Goal: Task Accomplishment & Management: Manage account settings

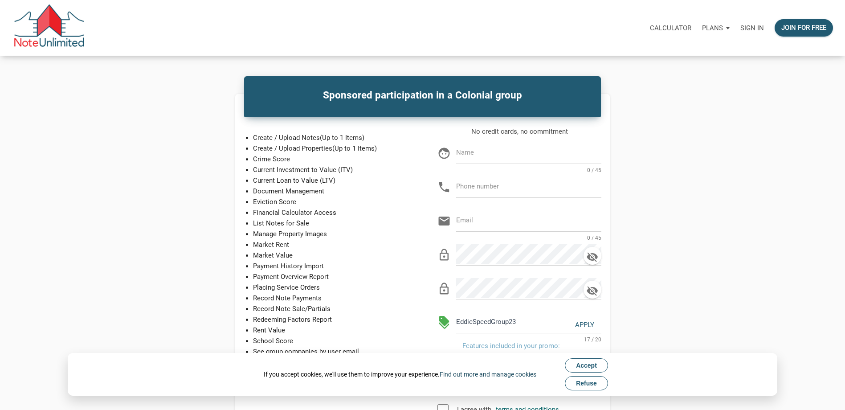
click at [490, 374] on link "Find out more and manage cookies" at bounding box center [487, 373] width 97 height 7
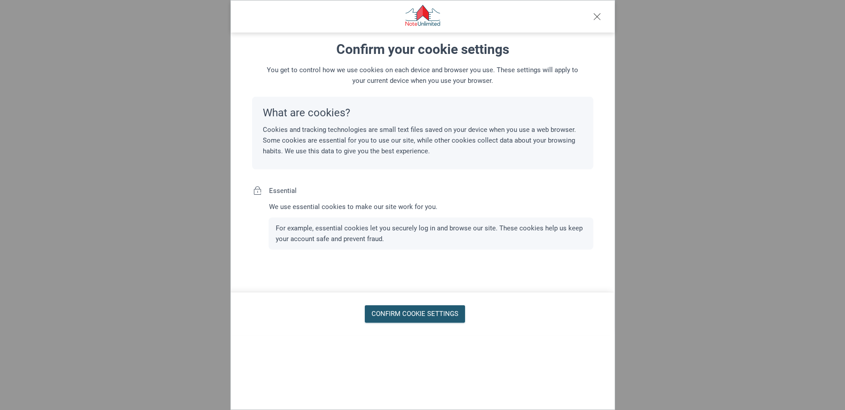
scroll to position [56, 0]
click at [409, 318] on div "Confirm Cookie Settings" at bounding box center [414, 314] width 87 height 10
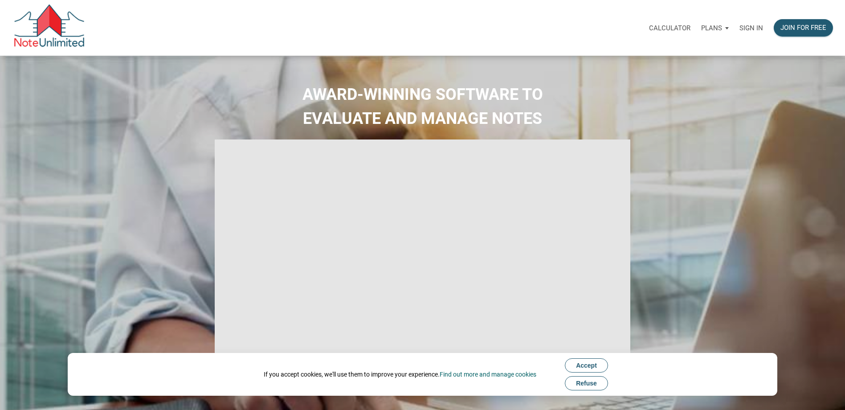
click at [586, 367] on span "Accept" at bounding box center [586, 364] width 21 height 7
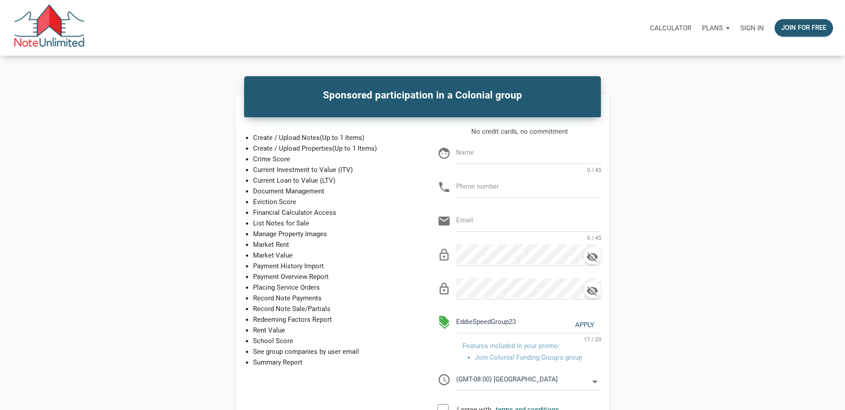
click at [205, 83] on div "Sponsored participation in a Colonial group Create / Upload Notes (Up to 1 Item…" at bounding box center [422, 280] width 597 height 414
click at [482, 159] on input "text" at bounding box center [528, 152] width 145 height 20
click at [489, 149] on input "Glenn A FRaser" at bounding box center [528, 152] width 145 height 20
type input "Glenn A Fraser"
type input "408-839-7568"
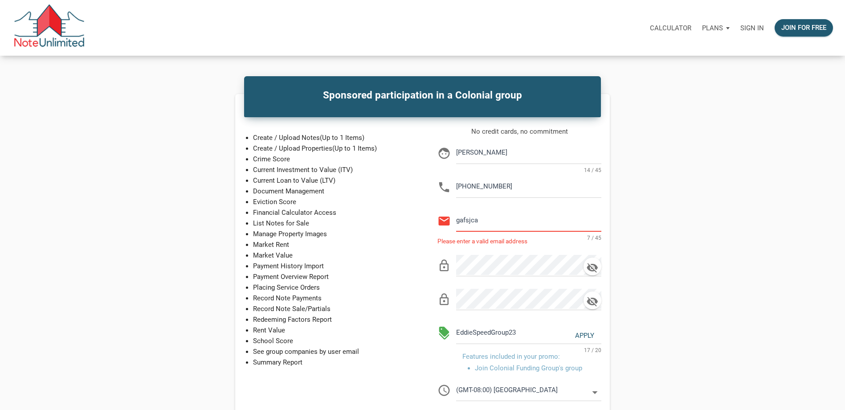
type input "gafsjca@yahoo.com"
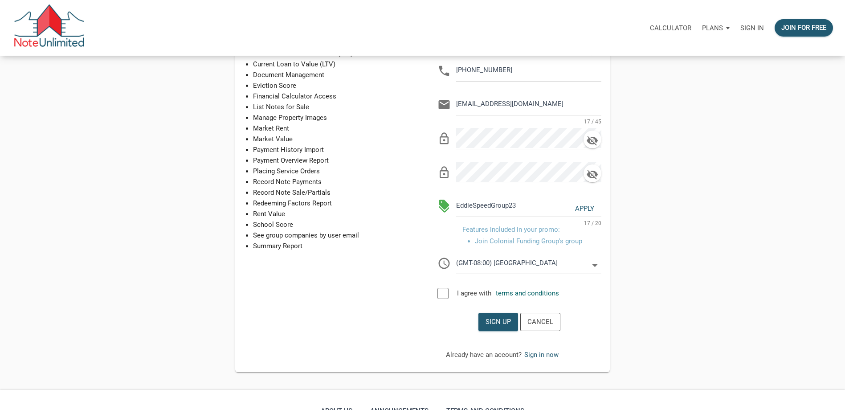
scroll to position [178, 0]
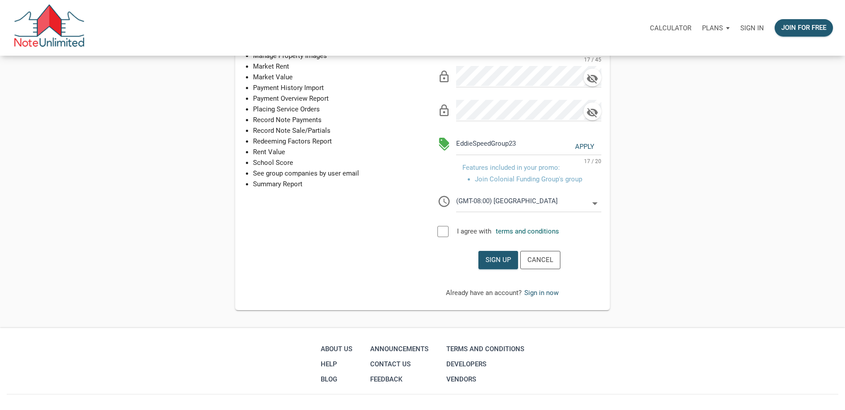
click at [578, 146] on div "Apply" at bounding box center [584, 147] width 19 height 10
click at [438, 231] on div at bounding box center [442, 231] width 11 height 11
click at [593, 78] on icon "button" at bounding box center [591, 79] width 13 height 12
click at [591, 112] on icon "button" at bounding box center [592, 113] width 11 height 10
click at [503, 263] on div "Sign up" at bounding box center [497, 260] width 25 height 10
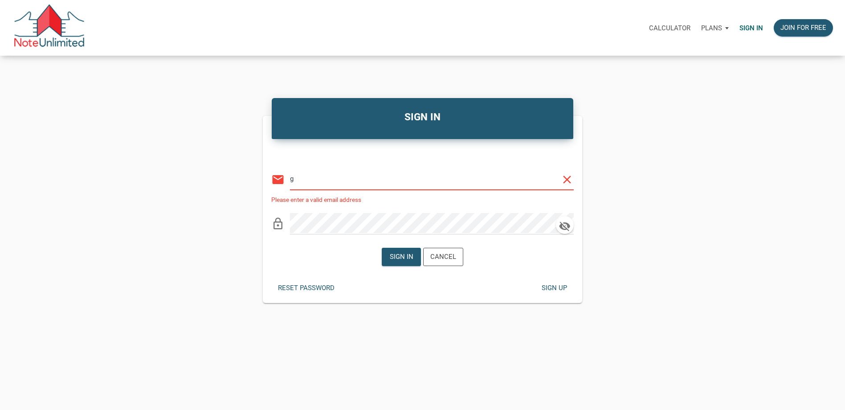
type input "[EMAIL_ADDRESS][DOMAIN_NAME]"
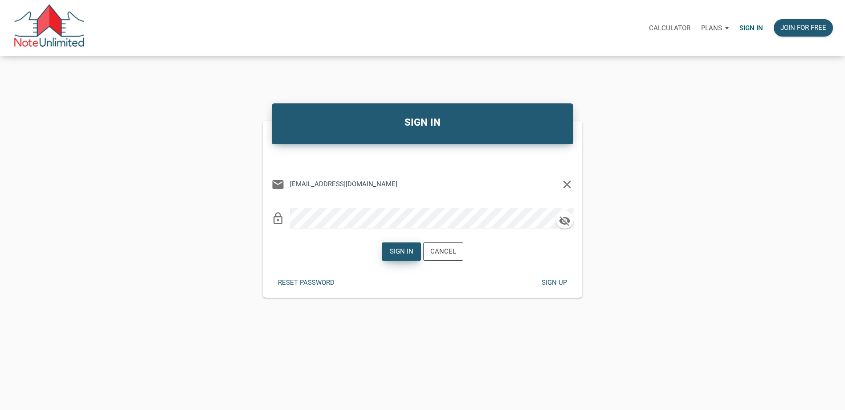
click at [394, 255] on div "Sign in" at bounding box center [401, 251] width 24 height 10
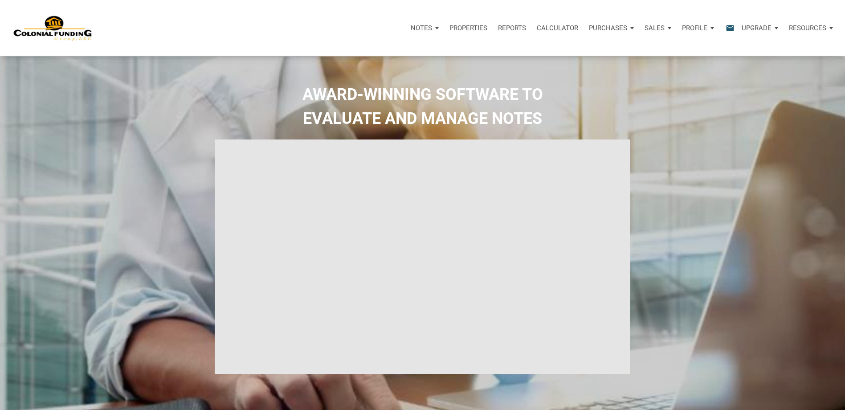
type input "Introduction to new features"
select select
click at [694, 29] on p "Profile" at bounding box center [694, 28] width 25 height 8
click at [651, 50] on link "Settings" at bounding box center [674, 52] width 85 height 18
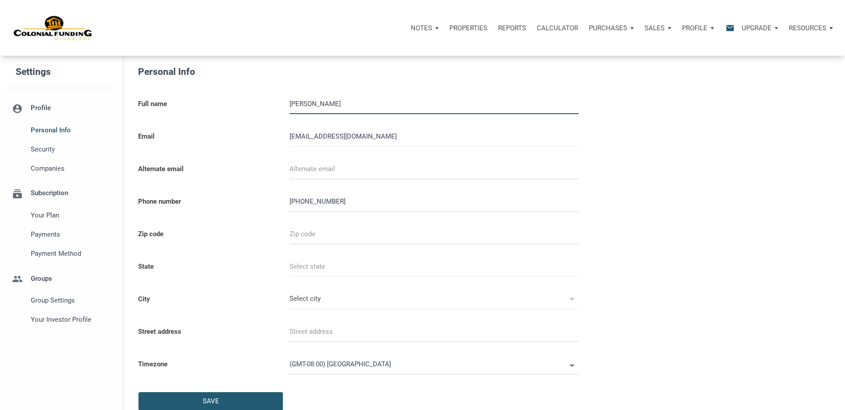
select select
click at [48, 321] on span "Your Investor Profile" at bounding box center [71, 319] width 81 height 11
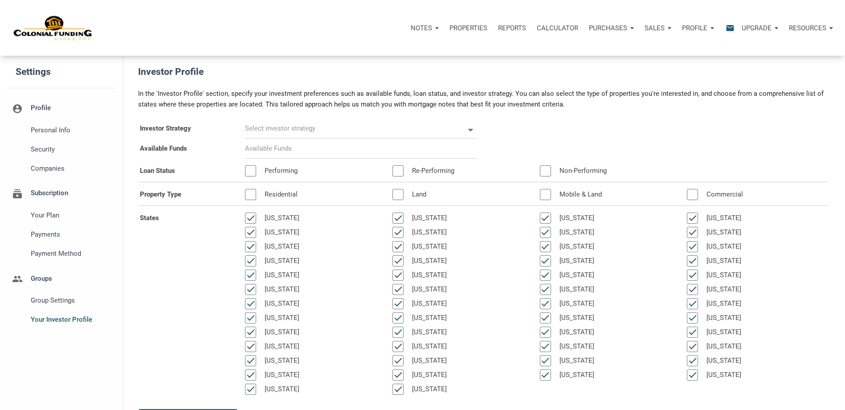
click at [325, 125] on input "text" at bounding box center [354, 128] width 219 height 20
select select
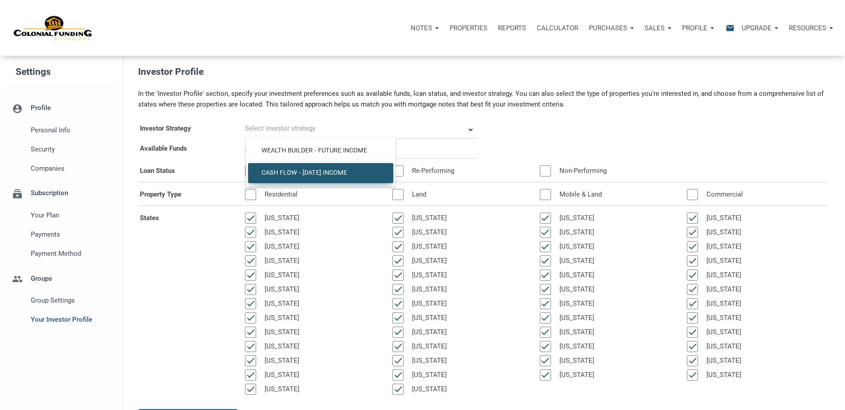
click at [319, 172] on span "Cash Flow - Today Income" at bounding box center [321, 173] width 132 height 8
type input "Cash Flow - Today Income"
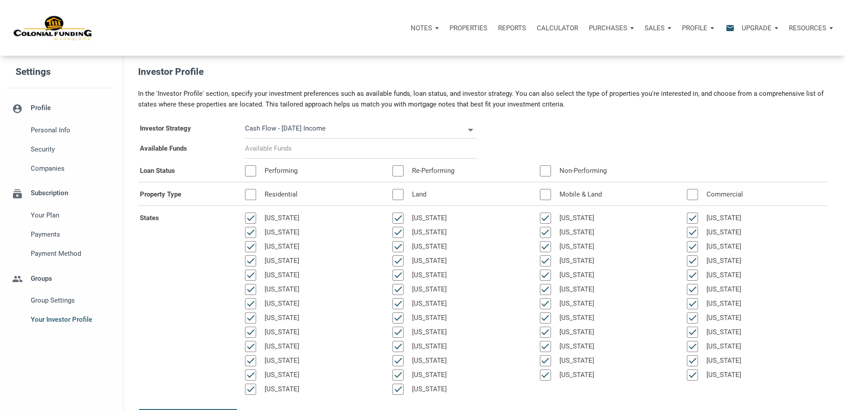
click at [298, 150] on input at bounding box center [361, 148] width 232 height 20
select select
type input "$ 1"
select select
type input "$ 10"
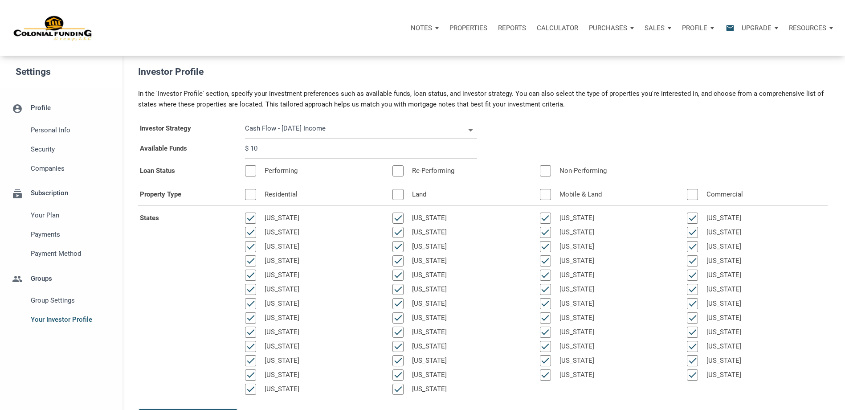
select select
type input "$ 100"
select select
type input "$ 1,000"
select select
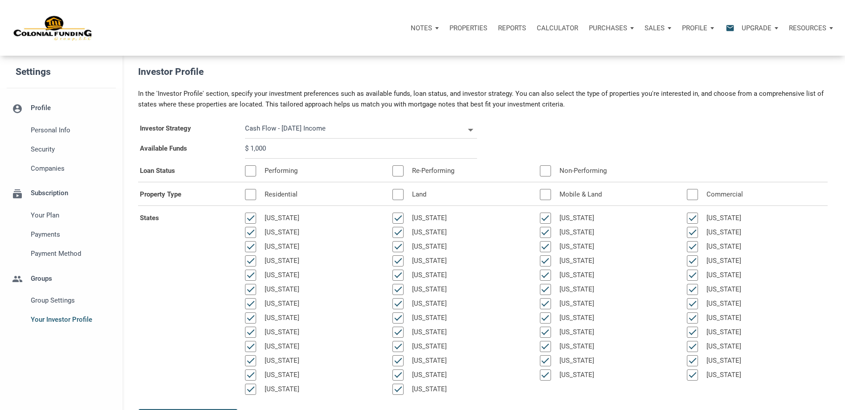
type input "$ 10,000"
select select
type input "$ 100,000"
click at [254, 169] on div at bounding box center [250, 170] width 11 height 11
select select
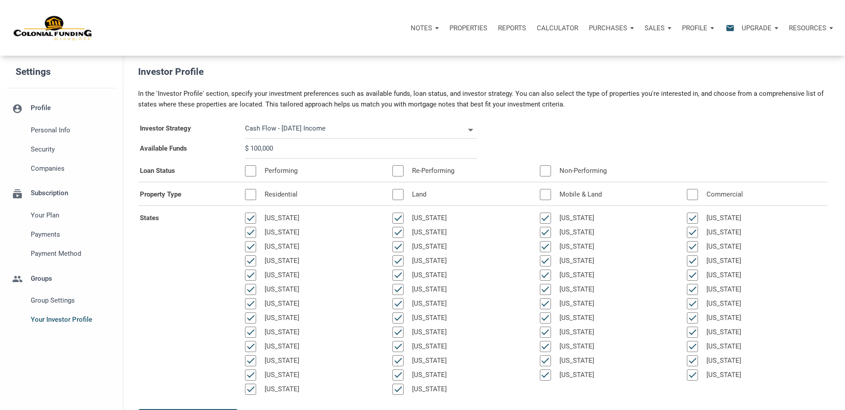
type input "$ 100,000"
click at [398, 169] on div at bounding box center [397, 170] width 11 height 11
select select
type input "$ 100,000"
click at [249, 192] on div at bounding box center [250, 194] width 11 height 11
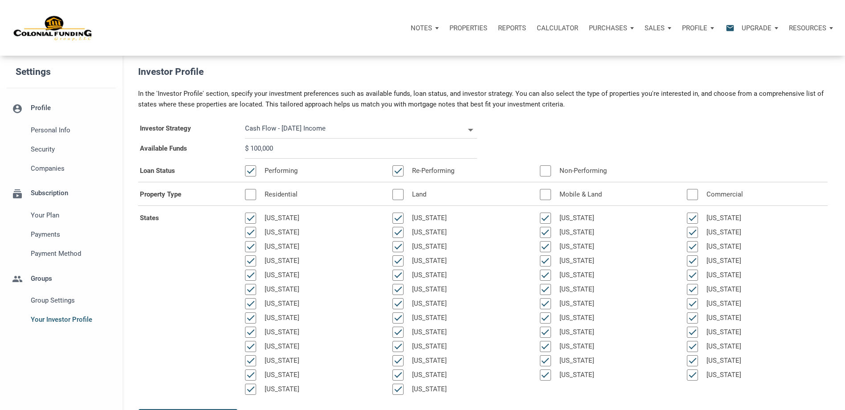
select select
type input "$ 100,000"
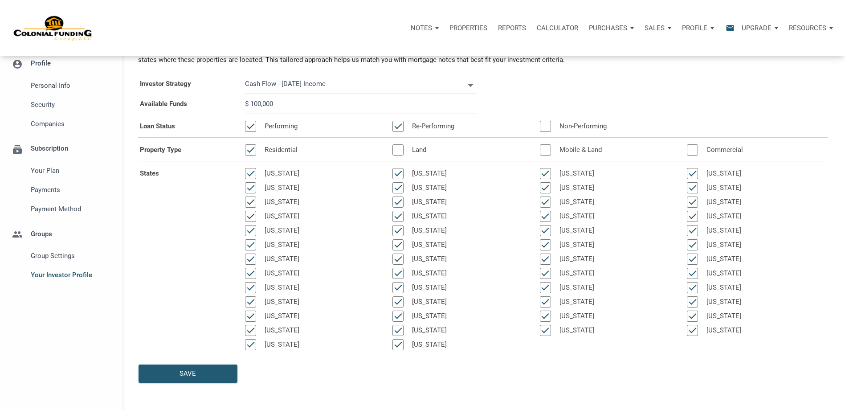
click at [548, 126] on div at bounding box center [545, 126] width 11 height 11
select select
type input "$ 100,000"
click at [190, 371] on div "Save" at bounding box center [187, 373] width 16 height 10
select select
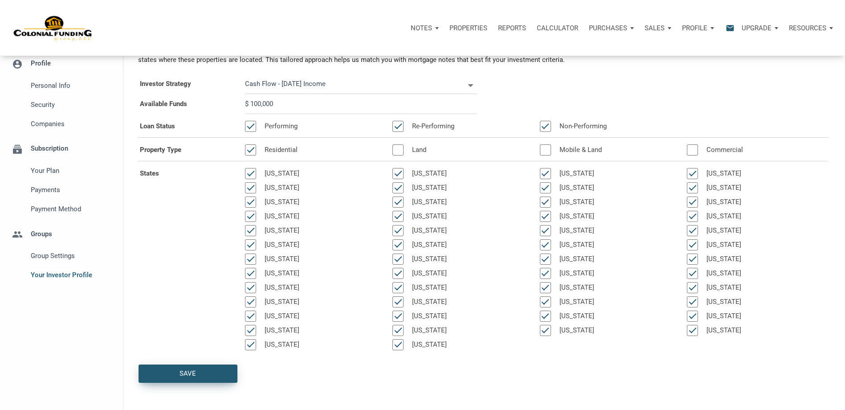
type input "$ 100,000"
click at [40, 64] on li "account_circle Profile Personal Info Security Companies" at bounding box center [61, 93] width 122 height 81
click at [43, 80] on span "Personal Info" at bounding box center [71, 85] width 81 height 11
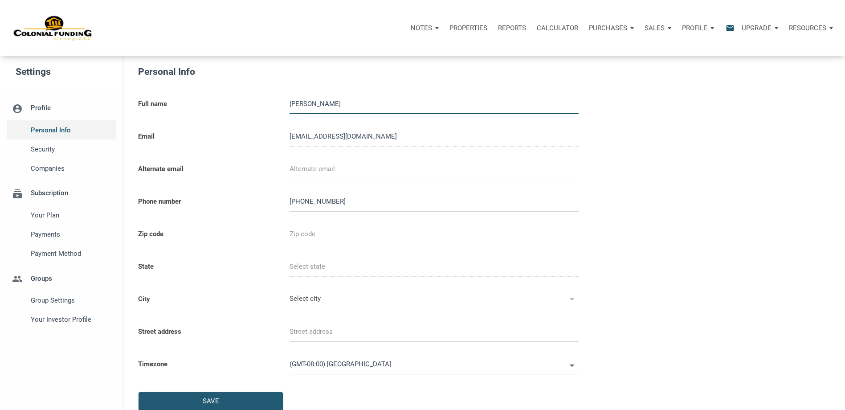
select select
click at [44, 151] on span "Security" at bounding box center [71, 149] width 81 height 11
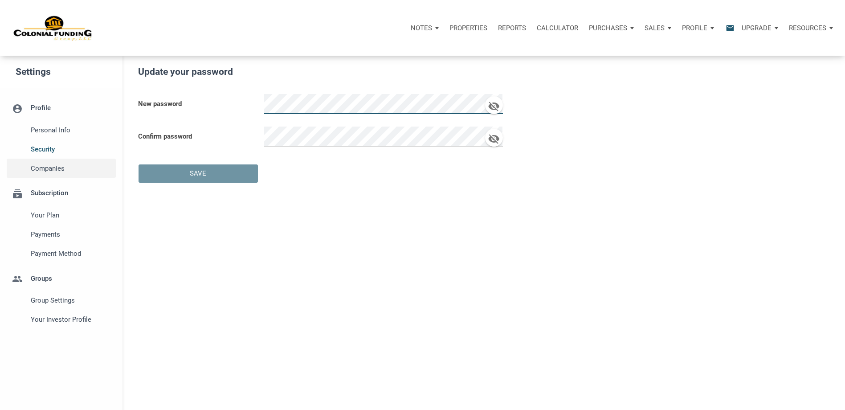
click at [44, 171] on span "Companies" at bounding box center [71, 168] width 81 height 11
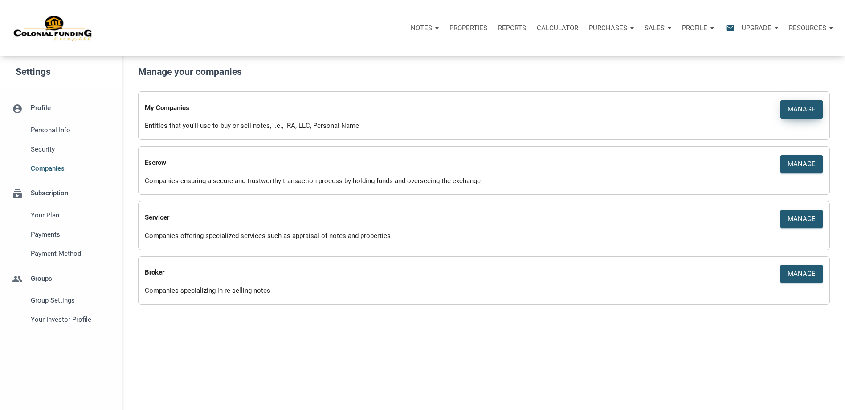
click at [808, 110] on div "Manage" at bounding box center [801, 109] width 28 height 10
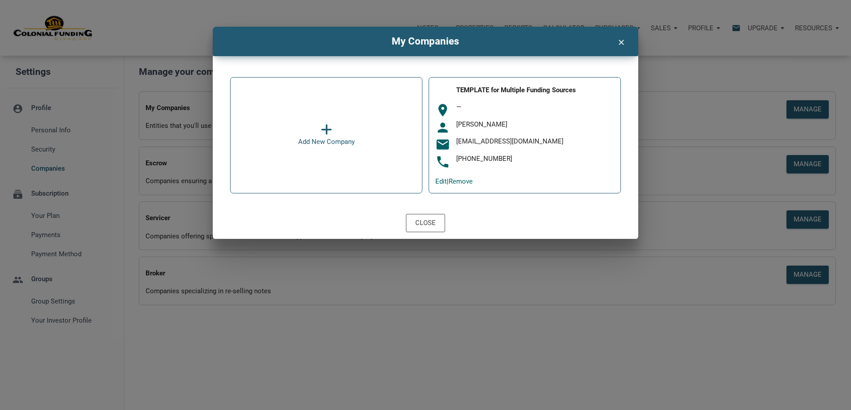
click at [625, 42] on icon "clear" at bounding box center [621, 41] width 11 height 12
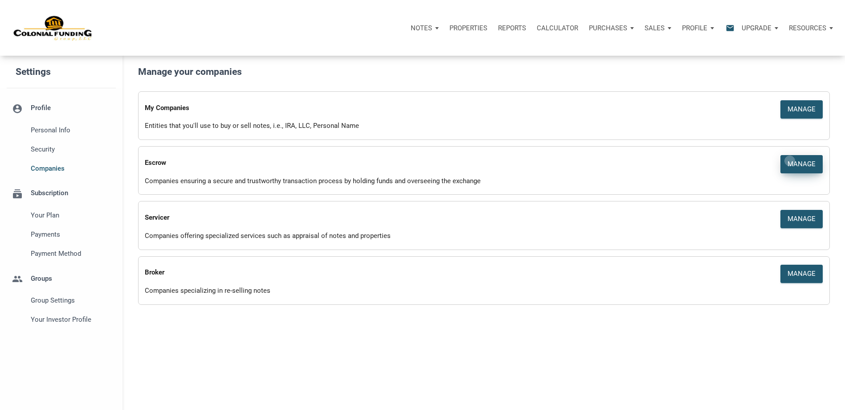
click at [790, 161] on div "Manage" at bounding box center [801, 164] width 28 height 10
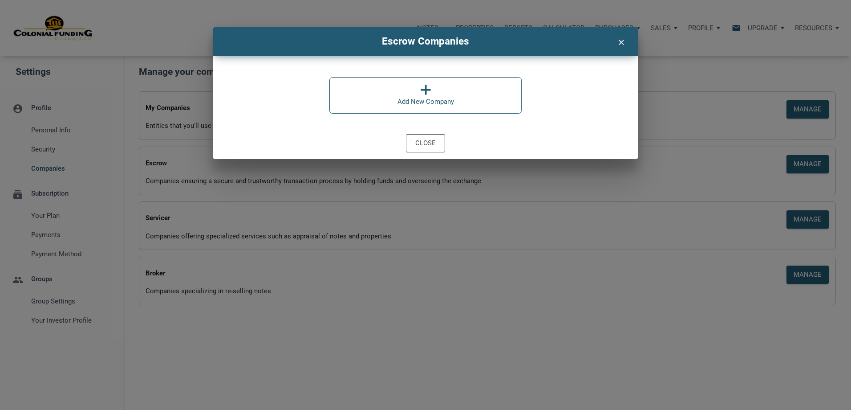
click at [625, 37] on icon "clear" at bounding box center [621, 41] width 11 height 12
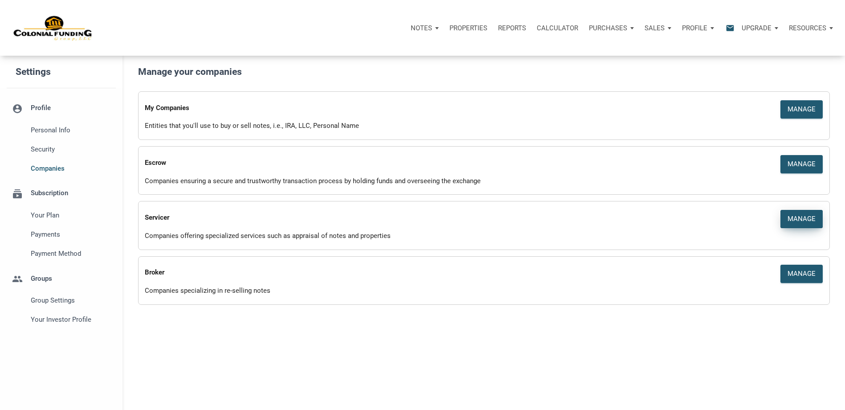
click at [804, 218] on div "Manage" at bounding box center [801, 219] width 28 height 10
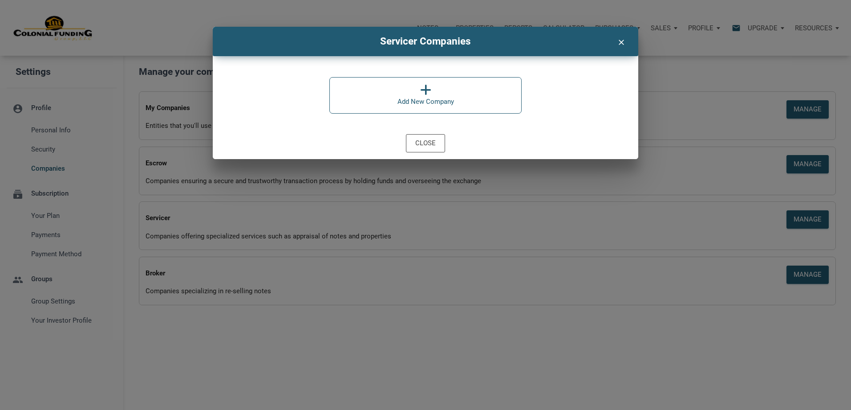
click at [623, 43] on icon "clear" at bounding box center [621, 41] width 11 height 12
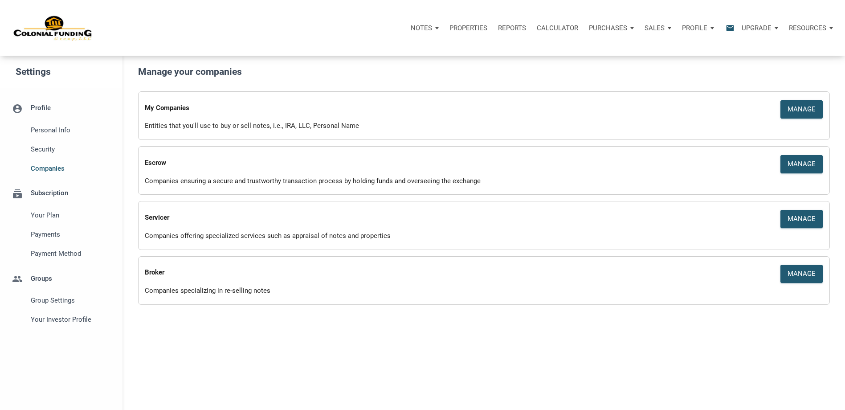
click at [55, 187] on li "subscriptions Subscription Your plan Payments Payment Method" at bounding box center [61, 220] width 122 height 85
click at [58, 192] on li "subscriptions Subscription Your plan Payments Payment Method" at bounding box center [61, 220] width 122 height 85
click at [52, 213] on span "Your plan" at bounding box center [71, 215] width 81 height 11
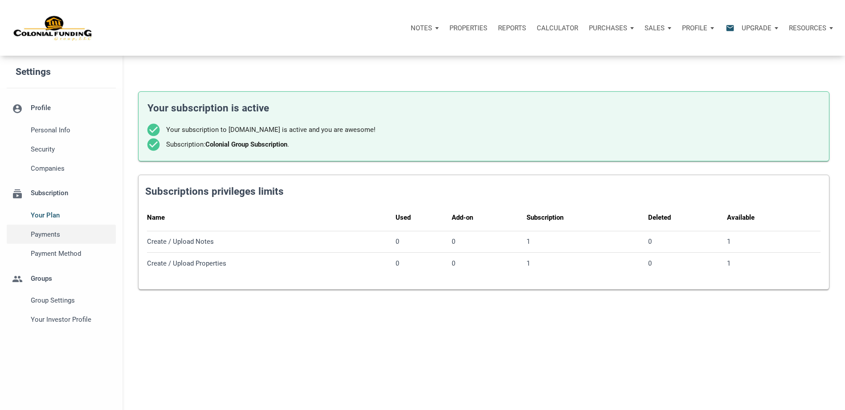
click at [48, 235] on span "Payments" at bounding box center [71, 234] width 81 height 11
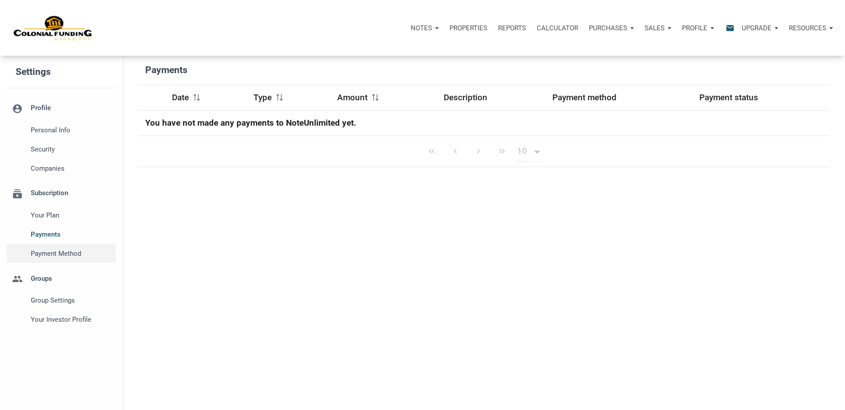
click at [48, 250] on span "Payment Method" at bounding box center [71, 253] width 81 height 11
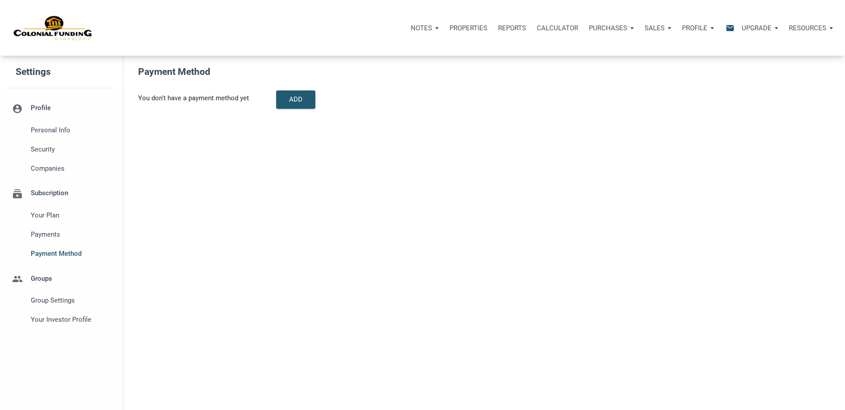
click at [42, 279] on li "group Groups Group Settings Your Investor Profile" at bounding box center [61, 296] width 122 height 66
click at [45, 304] on span "Group Settings" at bounding box center [71, 300] width 81 height 11
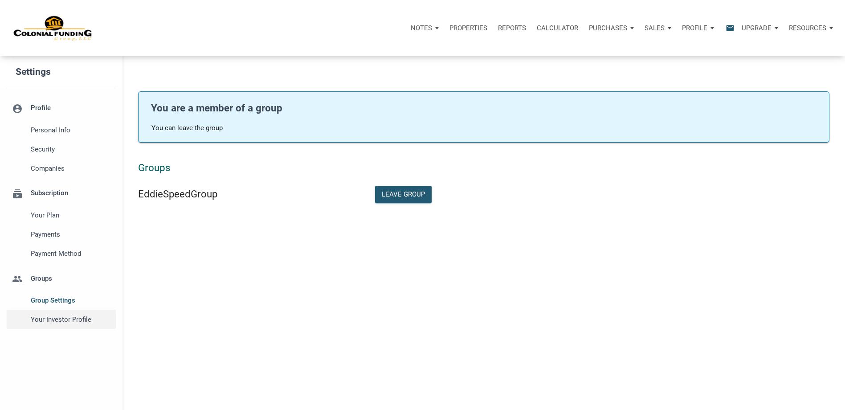
click at [51, 320] on span "Your Investor Profile" at bounding box center [71, 319] width 81 height 11
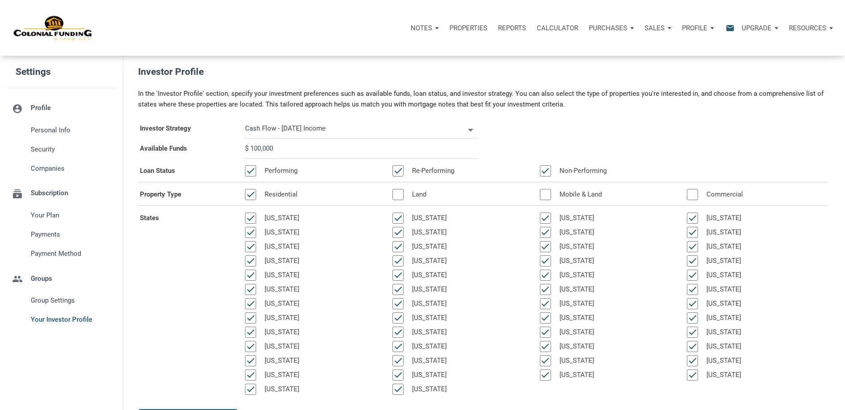
click at [421, 27] on p "Notes" at bounding box center [420, 28] width 21 height 8
click at [367, 56] on link "Dashboard" at bounding box center [399, 52] width 85 height 18
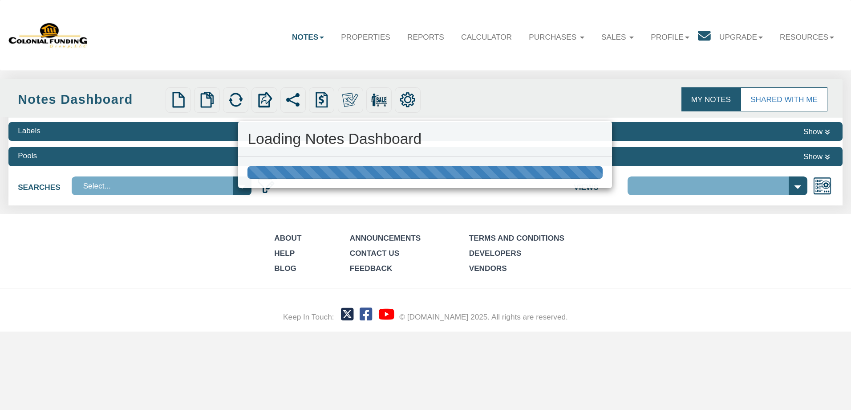
select select "316"
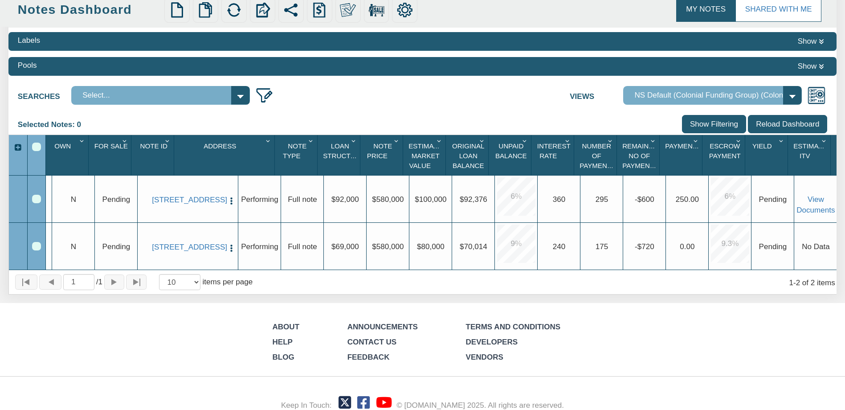
scroll to position [0, 33]
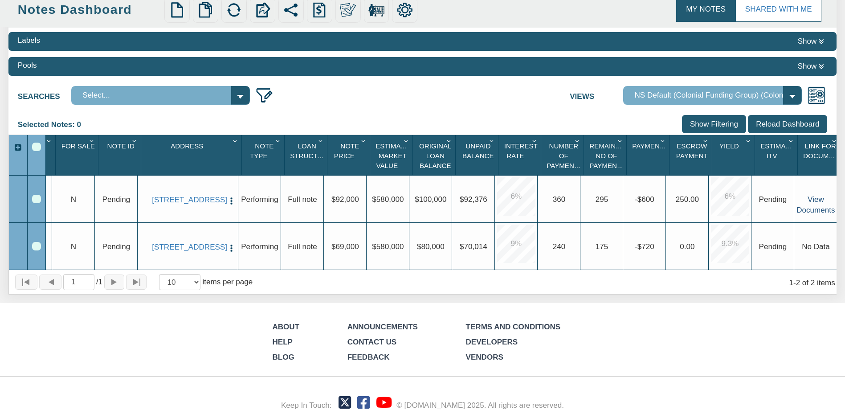
click at [804, 208] on link "View Documents" at bounding box center [815, 204] width 38 height 19
click at [797, 214] on link "View Documents" at bounding box center [815, 204] width 38 height 19
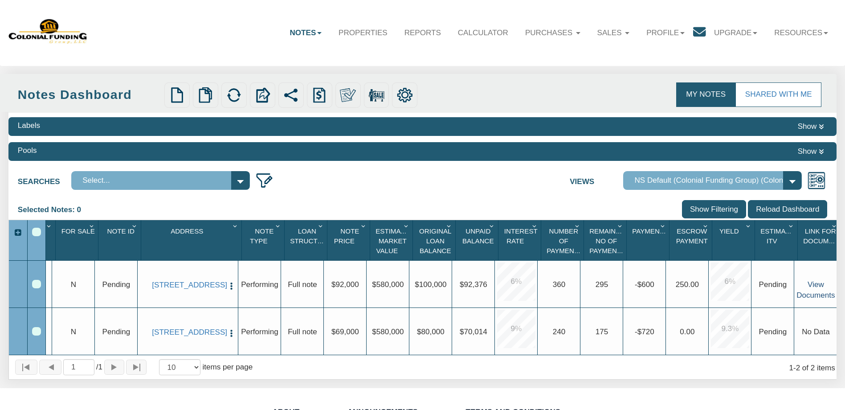
scroll to position [0, 0]
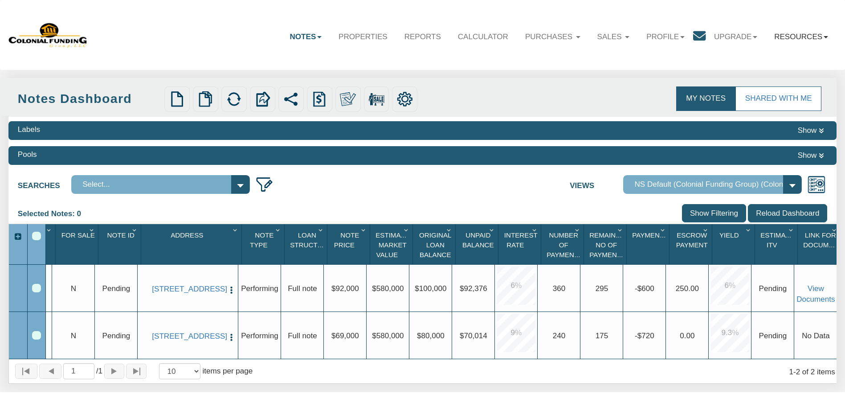
click at [816, 37] on link "Resources" at bounding box center [800, 37] width 71 height 26
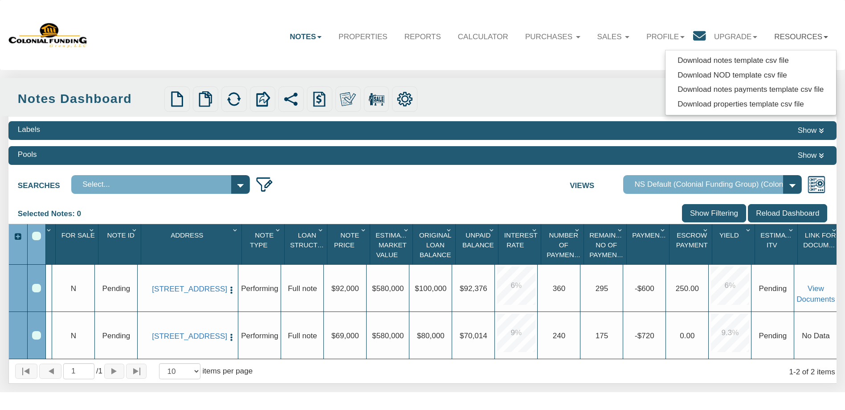
click at [816, 37] on link "Resources" at bounding box center [800, 37] width 71 height 26
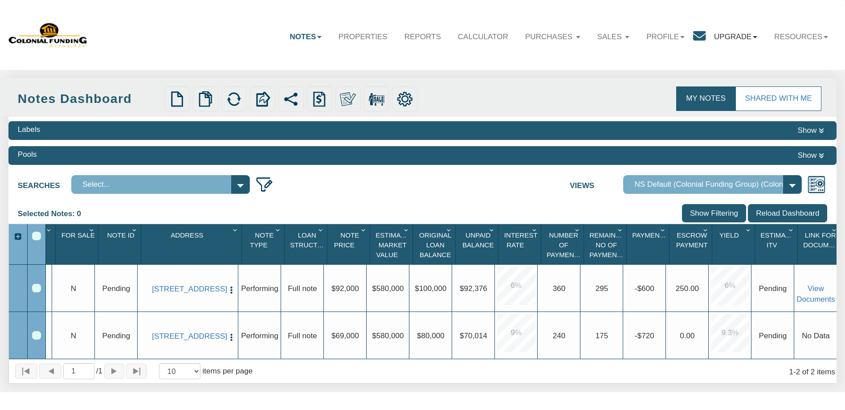
click at [745, 37] on link "Upgrade" at bounding box center [735, 37] width 60 height 26
click at [539, 39] on link "Purchases" at bounding box center [552, 37] width 72 height 26
click at [521, 59] on link "Note Offers" at bounding box center [539, 60] width 98 height 15
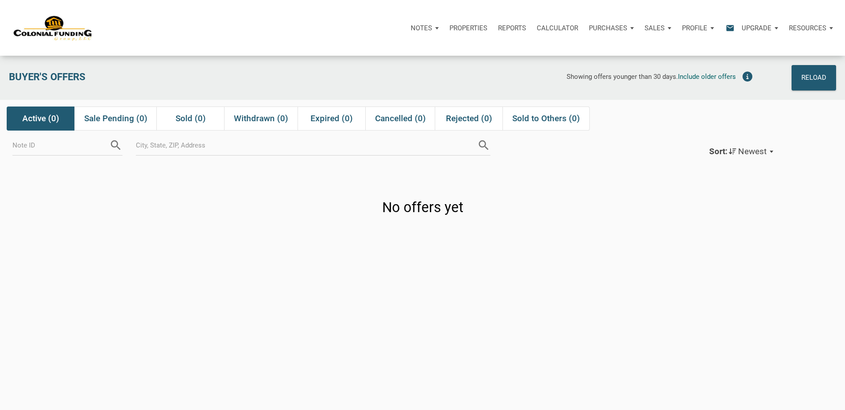
click at [425, 28] on p "Notes" at bounding box center [420, 28] width 21 height 8
click at [390, 50] on link "Dashboard" at bounding box center [399, 52] width 85 height 18
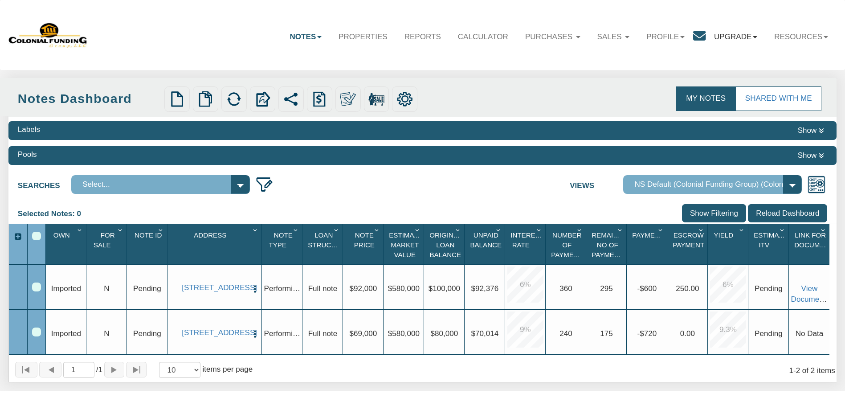
click at [718, 37] on link "Upgrade" at bounding box center [735, 37] width 60 height 26
click at [659, 35] on link "Profile" at bounding box center [665, 37] width 55 height 26
click at [627, 73] on link "Logout" at bounding box center [656, 76] width 98 height 15
